Goal: Find specific page/section: Find specific page/section

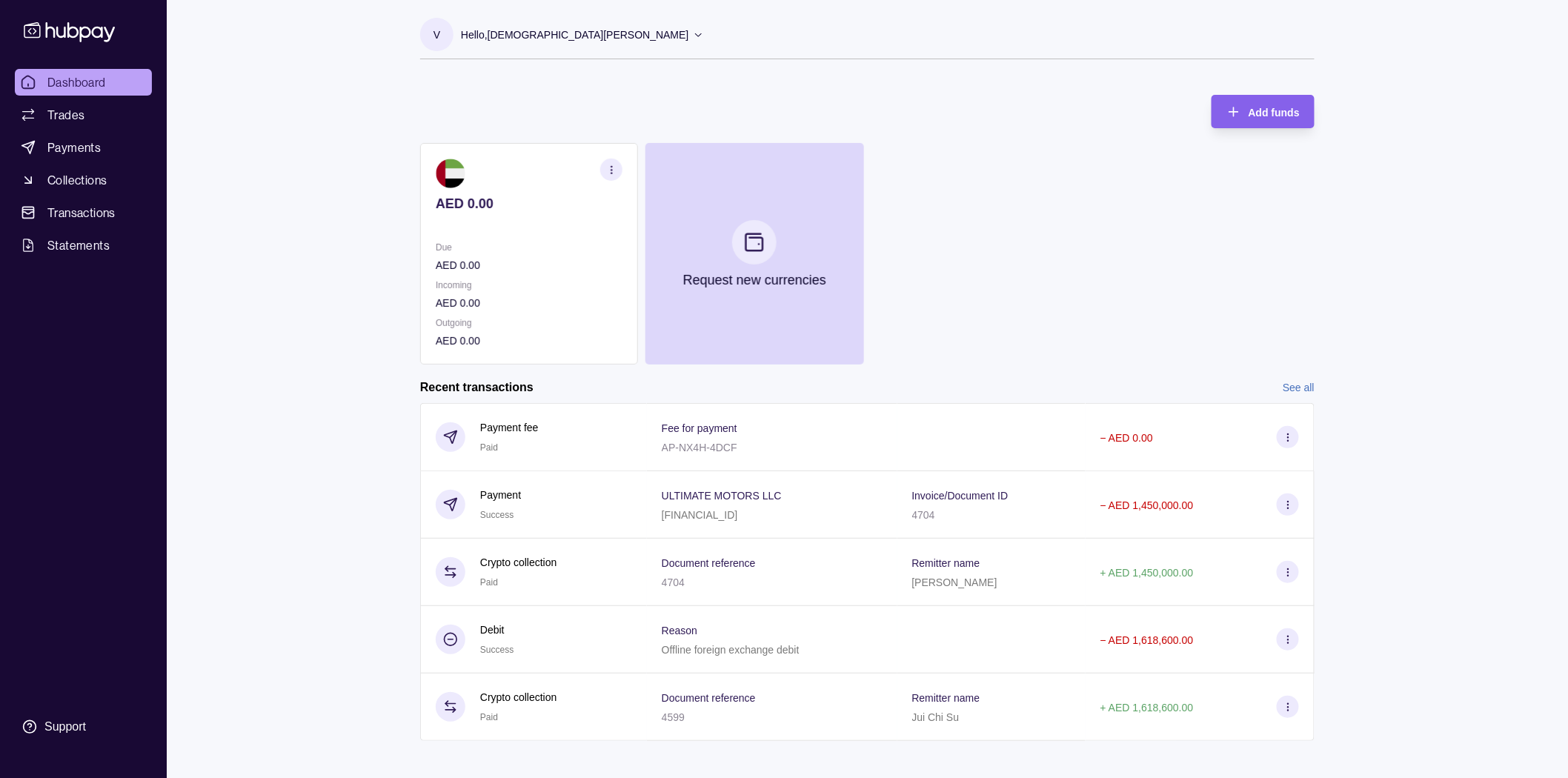
drag, startPoint x: 93, startPoint y: 179, endPoint x: 95, endPoint y: 194, distance: 15.1
click at [93, 179] on span "Collections" at bounding box center [77, 180] width 60 height 17
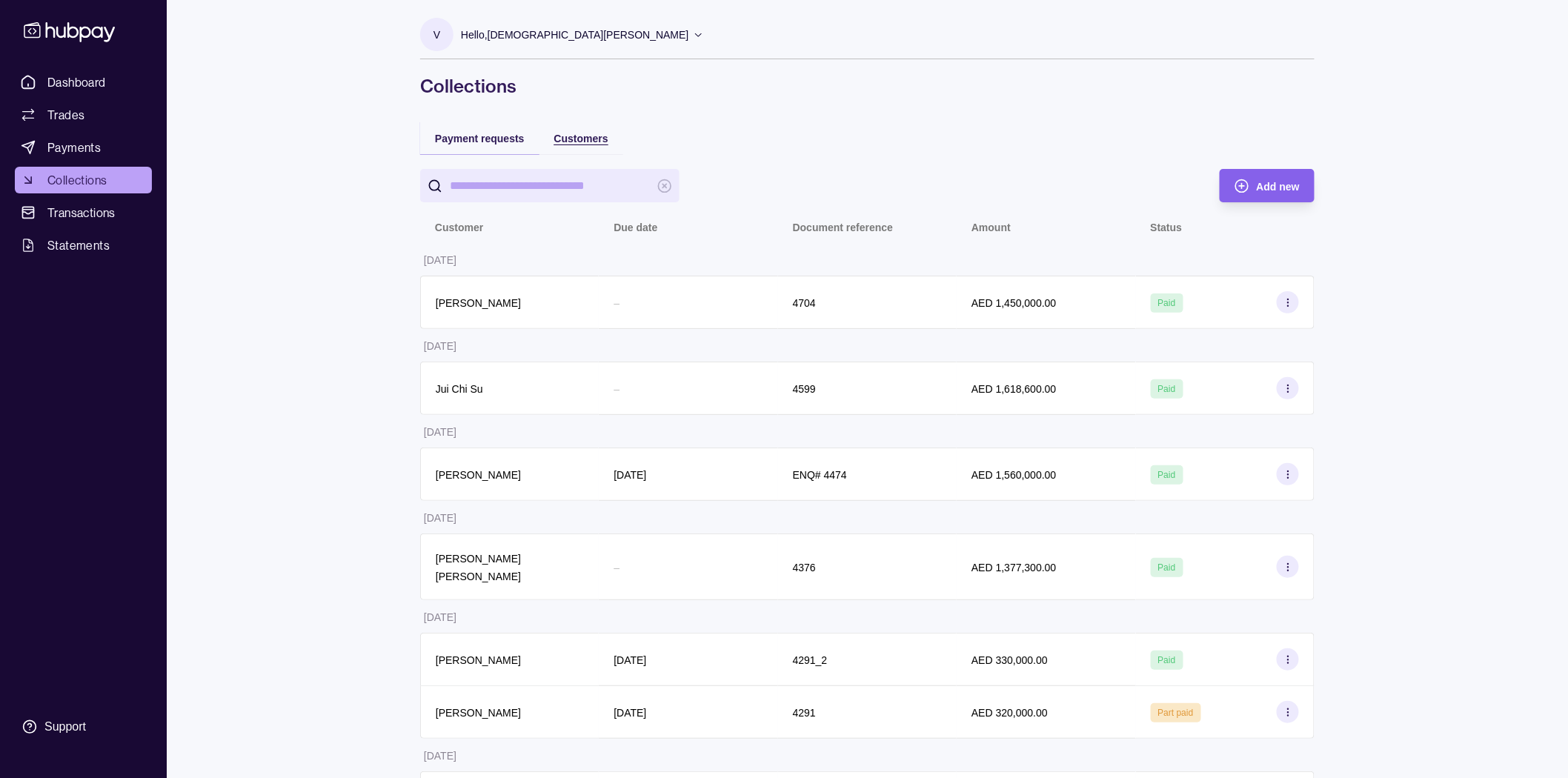
click at [571, 133] on span "Customers" at bounding box center [581, 139] width 54 height 12
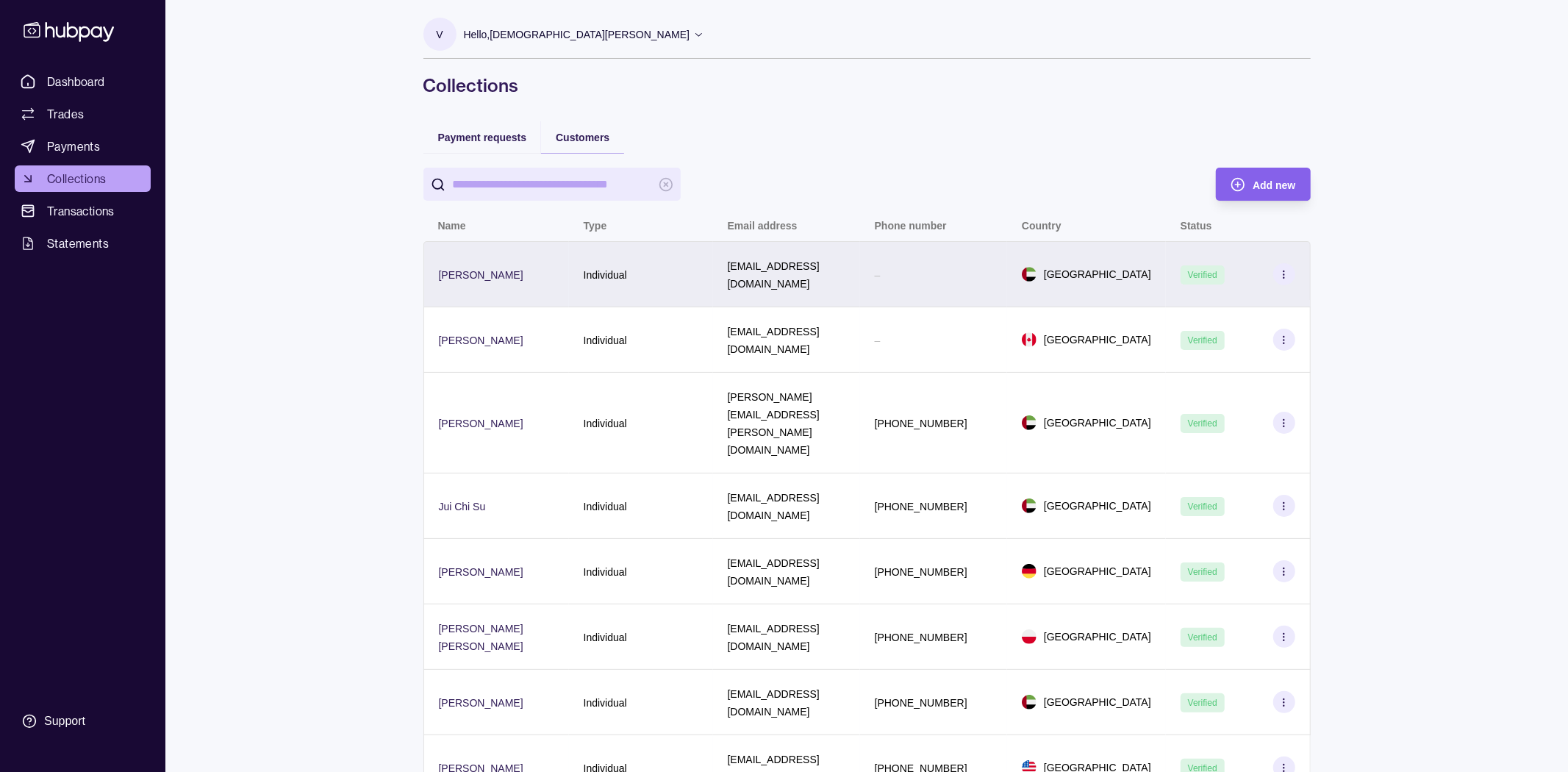
click at [784, 263] on p "[EMAIL_ADDRESS][DOMAIN_NAME]" at bounding box center [774, 275] width 92 height 29
